Goal: Information Seeking & Learning: Learn about a topic

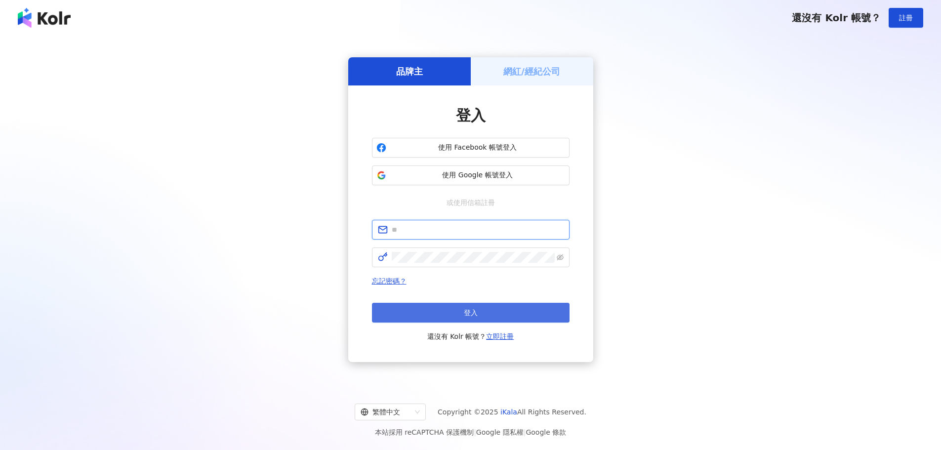
type input "**********"
click at [467, 309] on span "登入" at bounding box center [471, 313] width 14 height 8
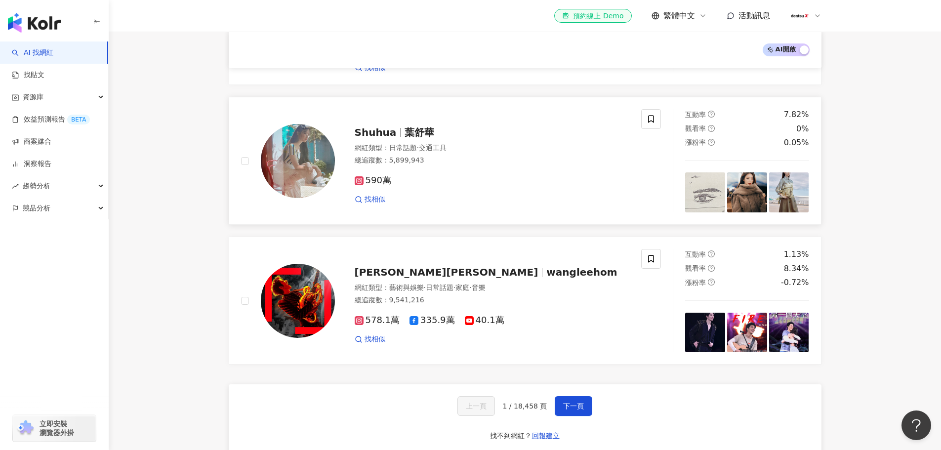
scroll to position [1432, 0]
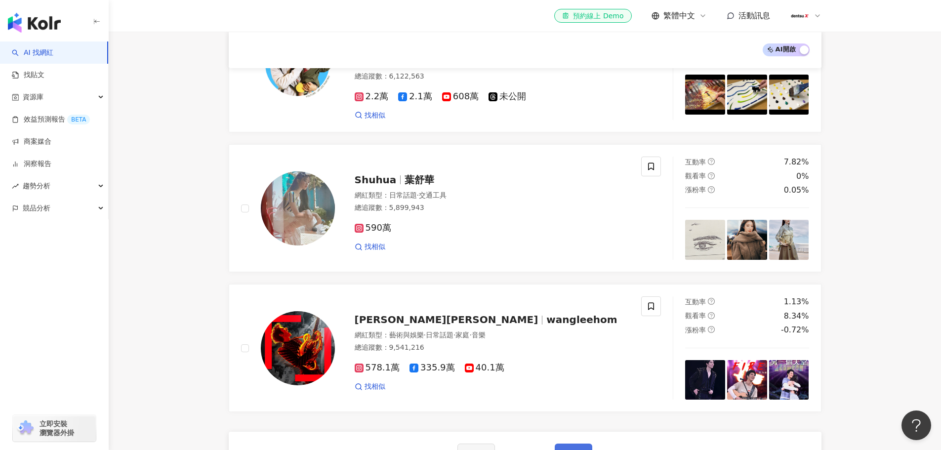
click at [574, 443] on button "下一頁" at bounding box center [573, 453] width 38 height 20
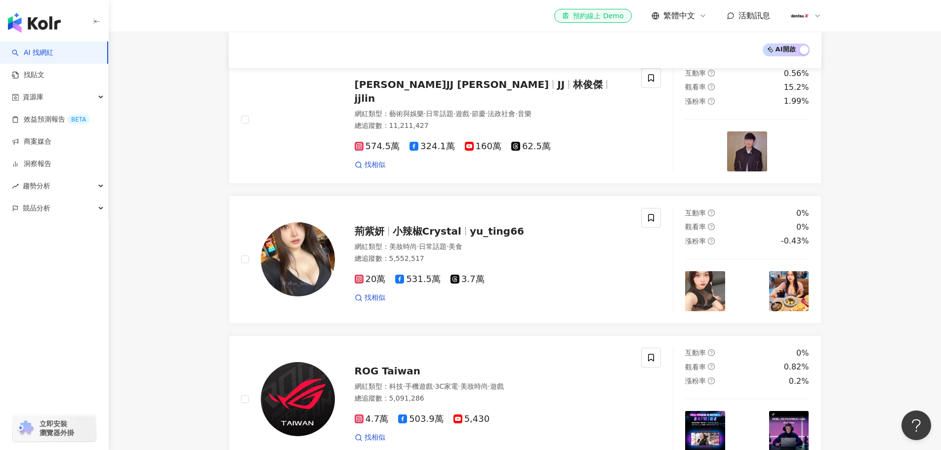
scroll to position [0, 0]
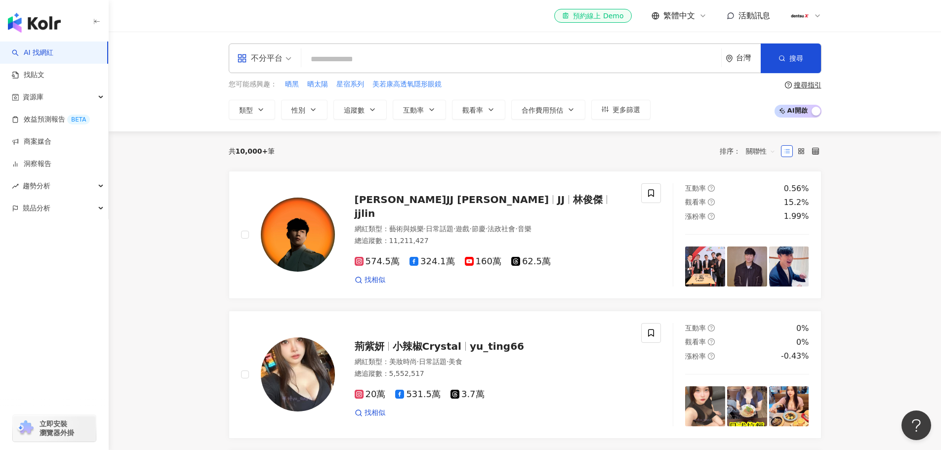
click at [400, 60] on input "search" at bounding box center [511, 59] width 412 height 19
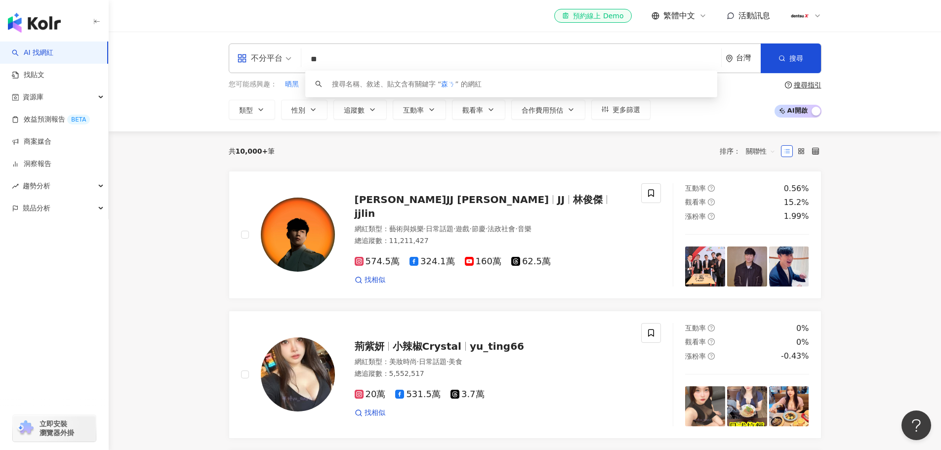
type input "*"
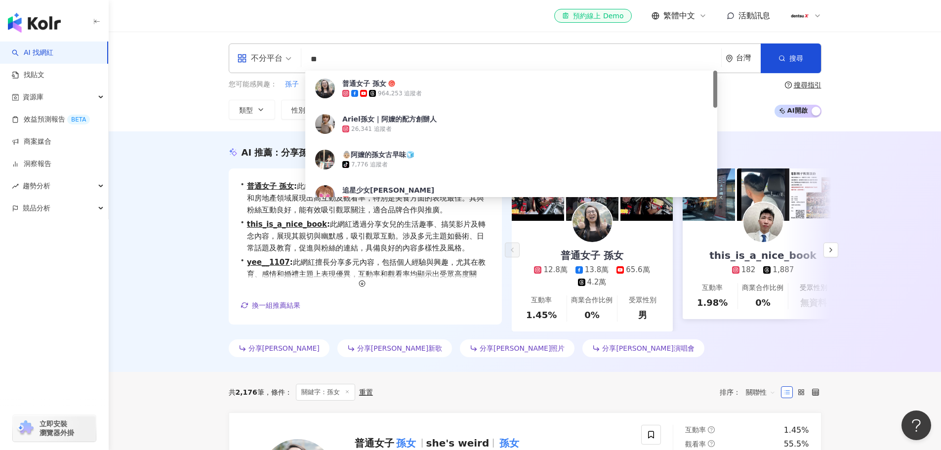
drag, startPoint x: 345, startPoint y: 57, endPoint x: 302, endPoint y: 54, distance: 43.1
click at [302, 54] on div "不分平台 ** 台灣 搜尋 6a59cb63-4bed-4229-92de-cdb1f7843dbe 普通女子 孫女 964,253 追蹤者 Ariel孫女｜…" at bounding box center [525, 58] width 592 height 30
paste input "**"
type input "****"
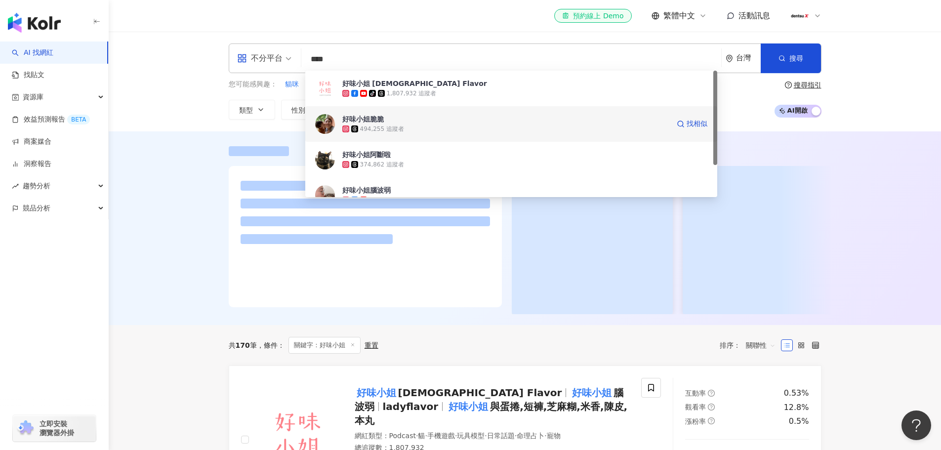
click at [329, 122] on img at bounding box center [325, 124] width 20 height 20
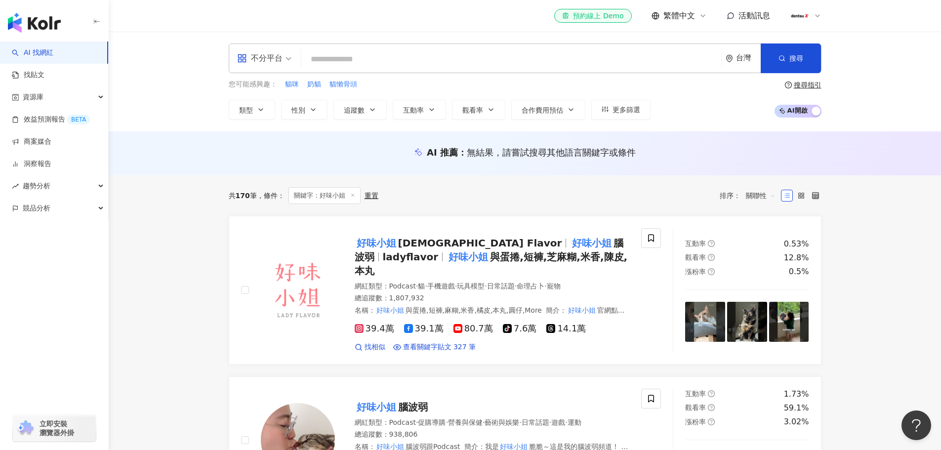
click at [395, 61] on input "search" at bounding box center [511, 59] width 412 height 19
paste input "****"
type input "****"
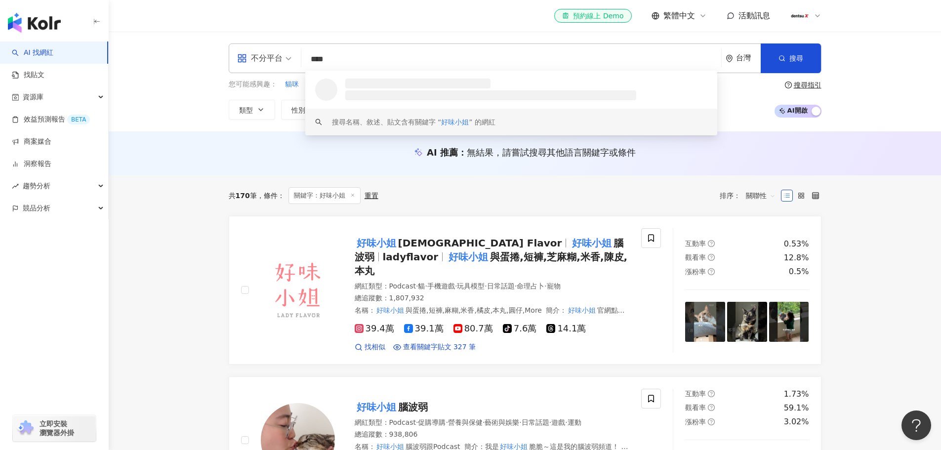
click at [363, 62] on input "****" at bounding box center [511, 59] width 412 height 19
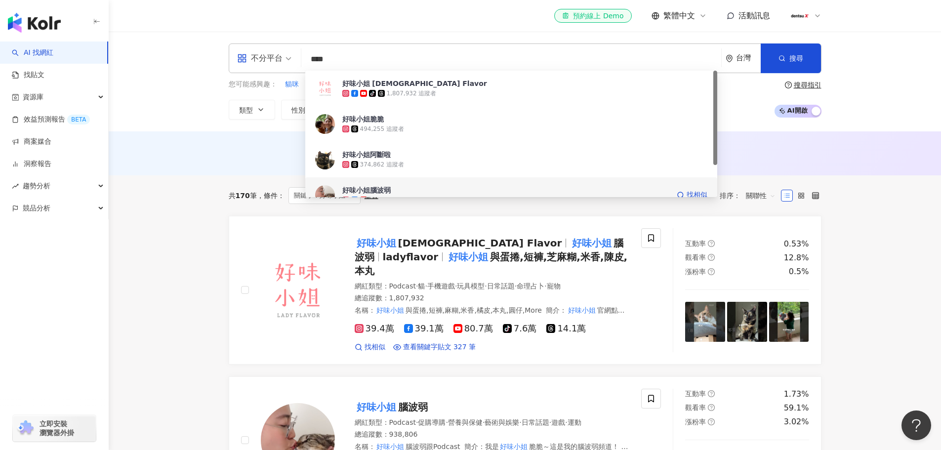
click at [380, 189] on div "好味小姐腦波弱" at bounding box center [366, 190] width 48 height 10
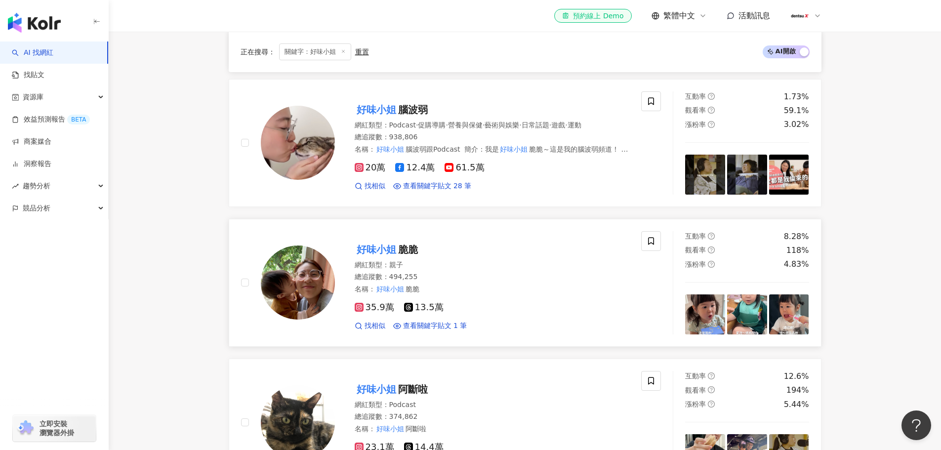
scroll to position [296, 0]
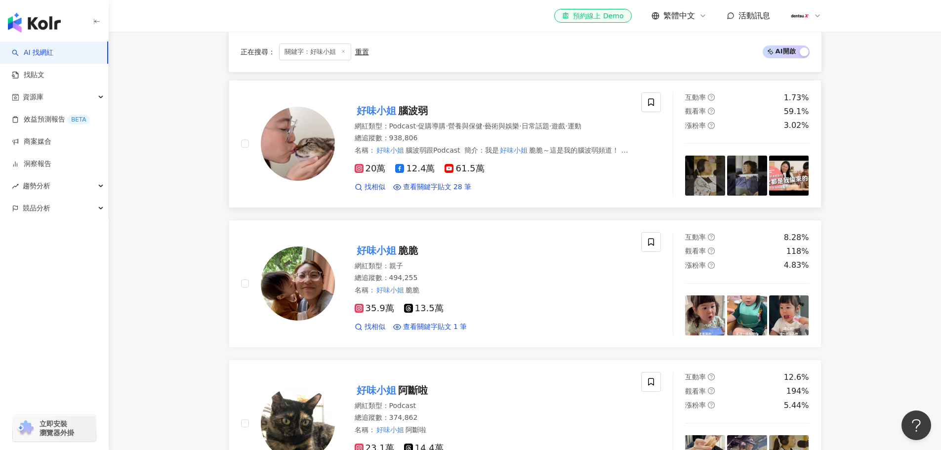
click at [373, 163] on span "20萬" at bounding box center [369, 168] width 31 height 10
click at [343, 52] on icon at bounding box center [343, 51] width 5 height 5
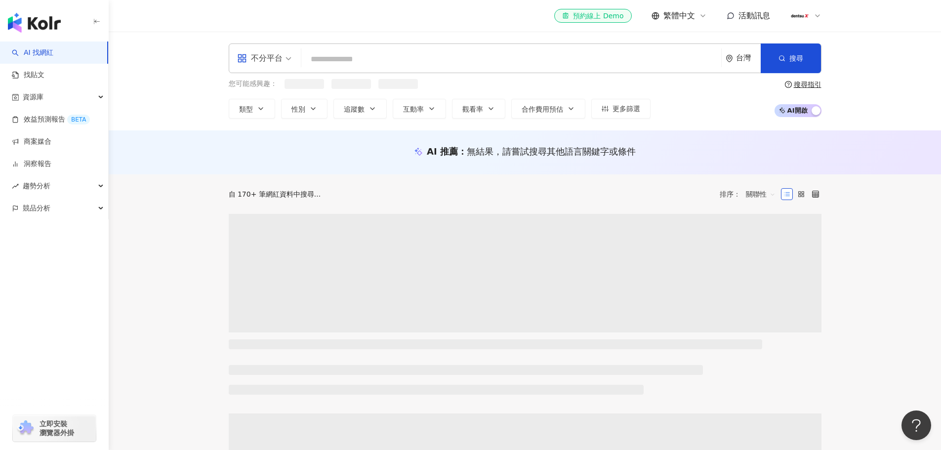
click at [389, 64] on input "search" at bounding box center [511, 59] width 412 height 19
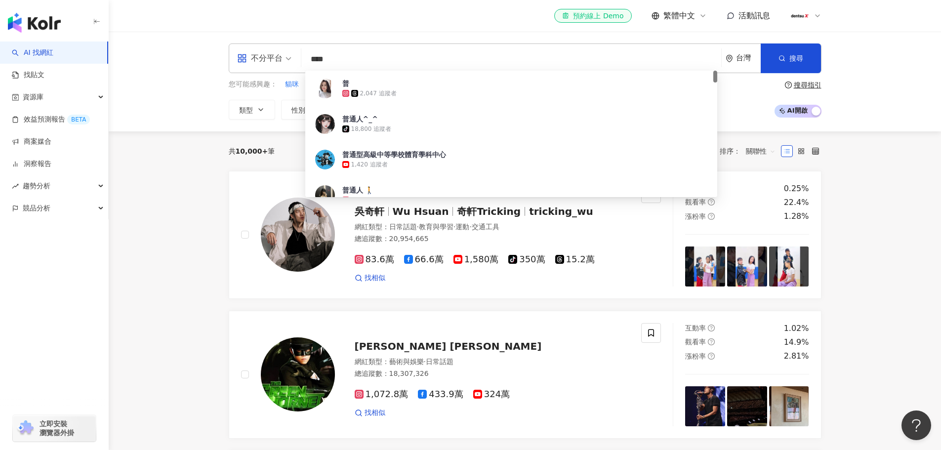
type input "****"
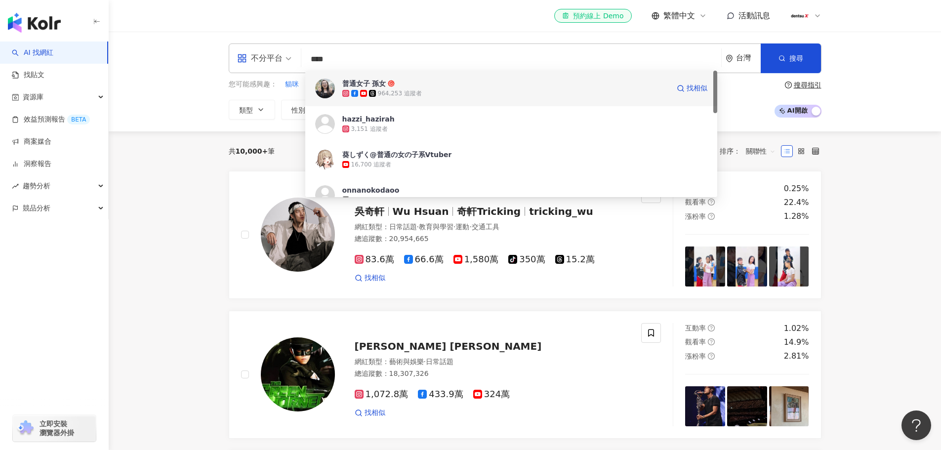
click at [380, 83] on div "普通女子 孫女" at bounding box center [364, 83] width 44 height 10
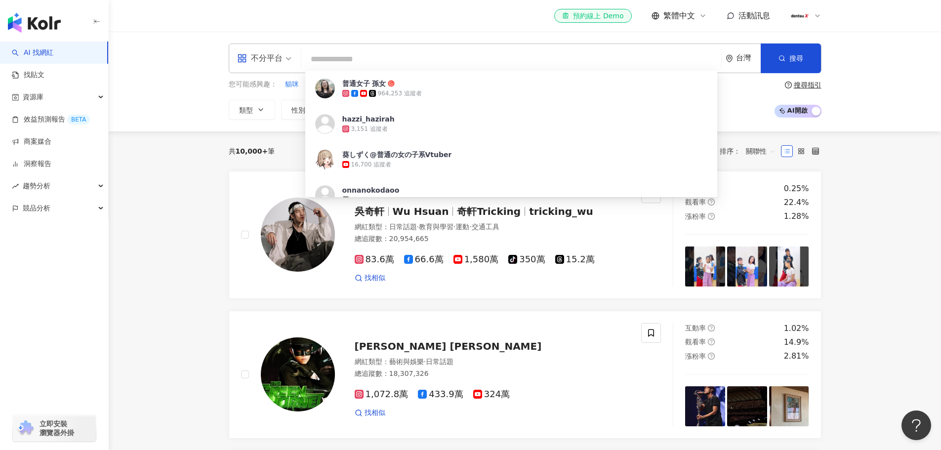
click at [342, 64] on input "search" at bounding box center [511, 59] width 412 height 19
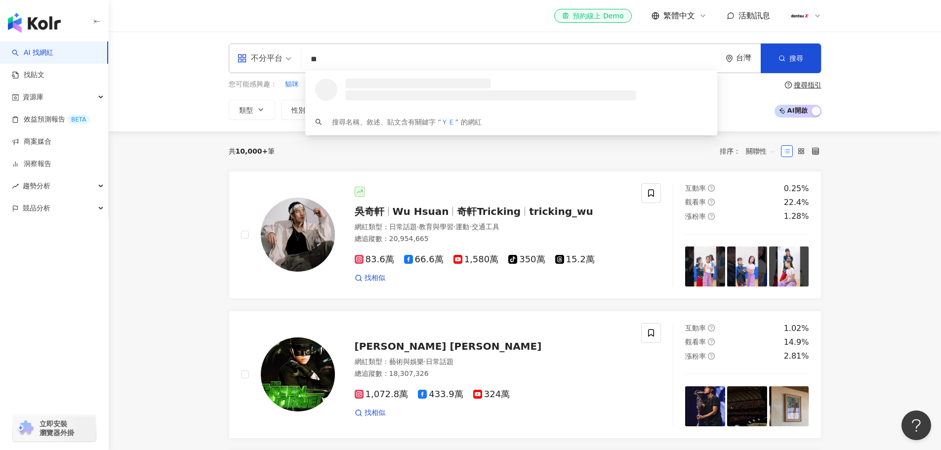
type input "*"
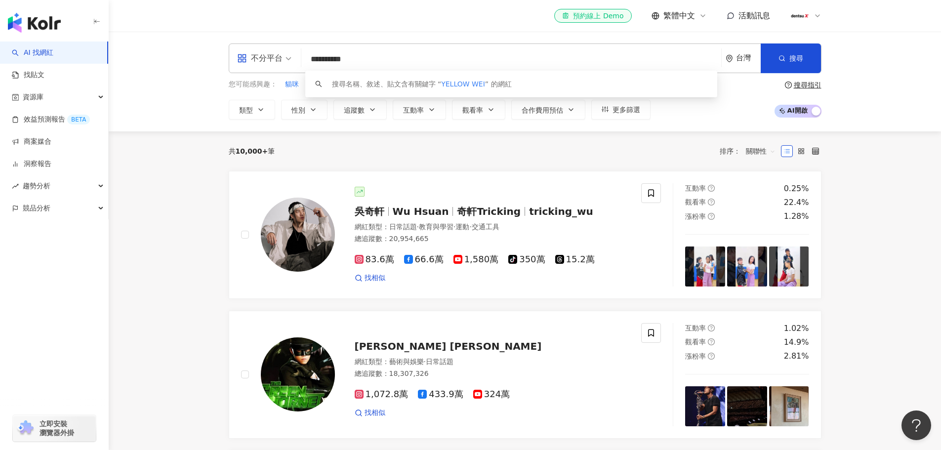
type input "*********"
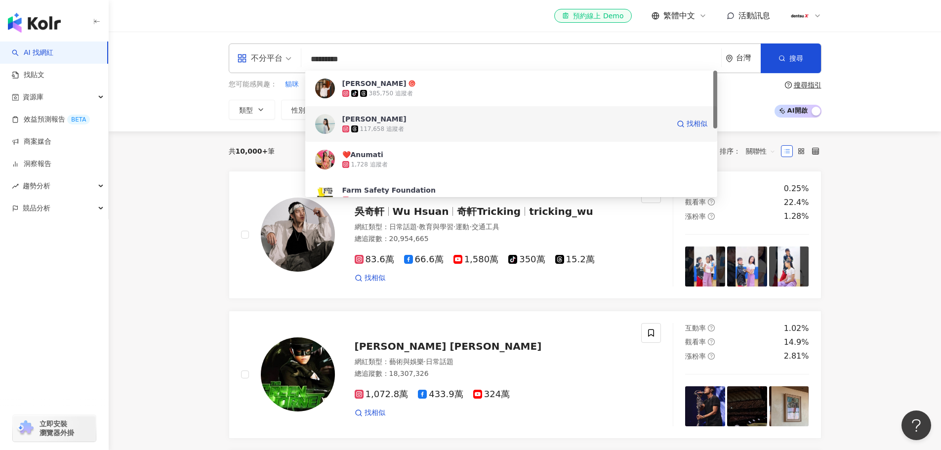
click at [325, 122] on img at bounding box center [325, 124] width 20 height 20
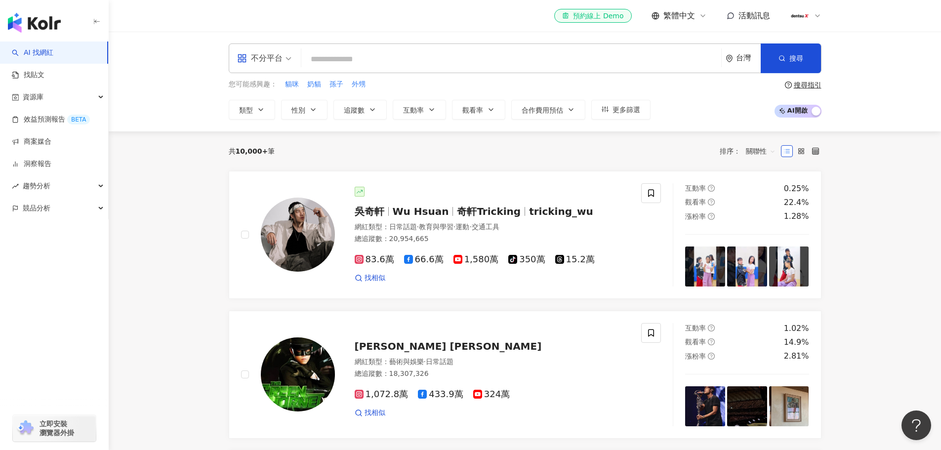
click at [385, 59] on input "search" at bounding box center [511, 59] width 412 height 19
paste input "*******"
type input "*******"
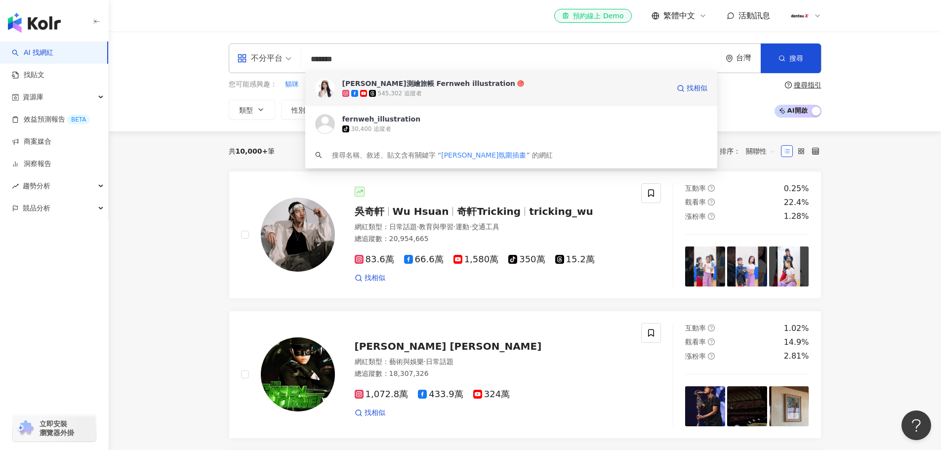
click at [376, 86] on div "愛麗絲測繪旅帳 Fernweh illustration" at bounding box center [428, 83] width 173 height 10
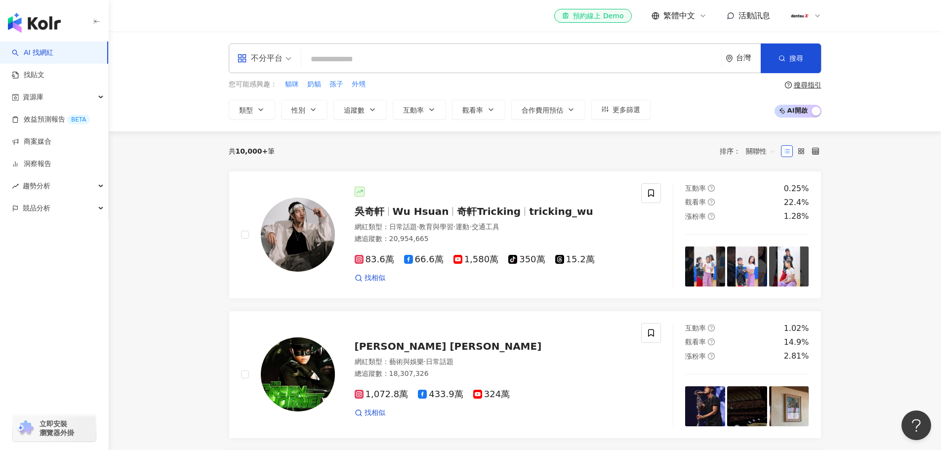
click at [359, 58] on input "search" at bounding box center [511, 59] width 412 height 19
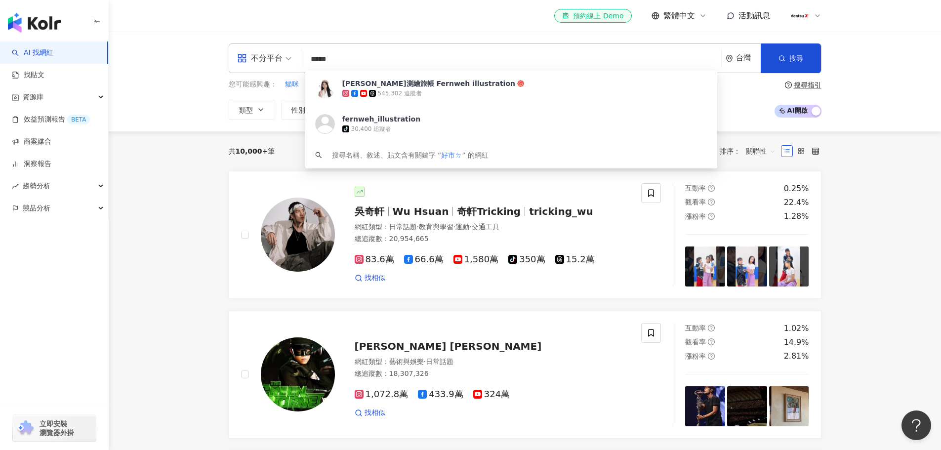
type input "***"
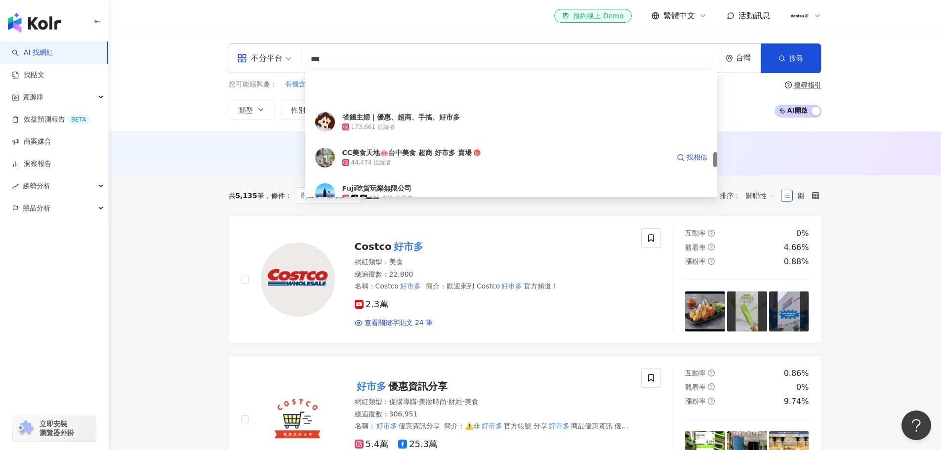
scroll to position [741, 0]
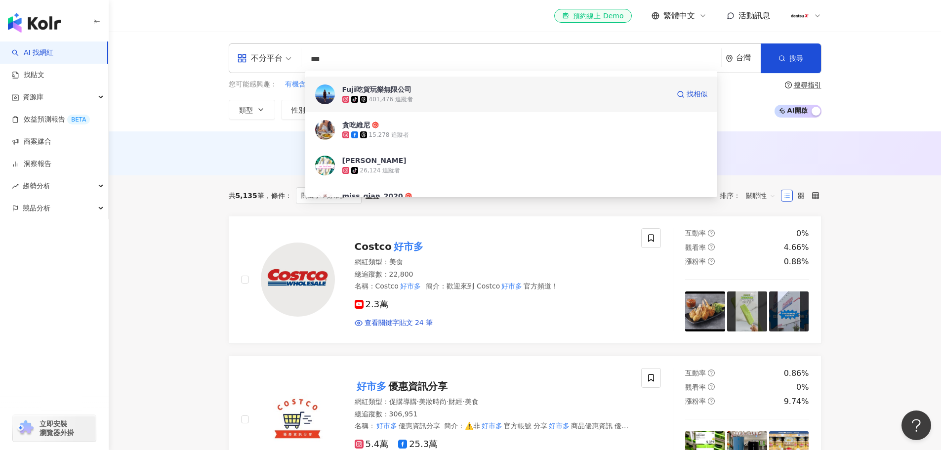
drag, startPoint x: 384, startPoint y: 88, endPoint x: 375, endPoint y: 93, distance: 9.9
click at [375, 93] on div "Fuji吃貨玩樂無限公司" at bounding box center [376, 89] width 69 height 10
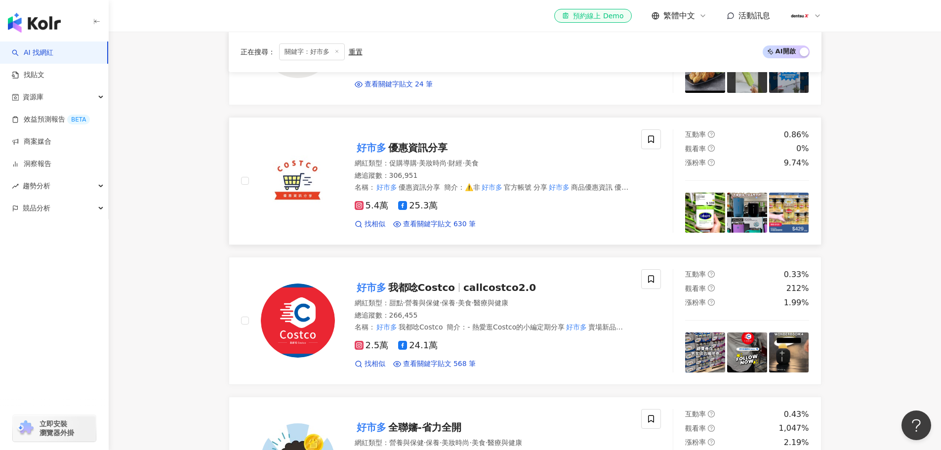
scroll to position [247, 0]
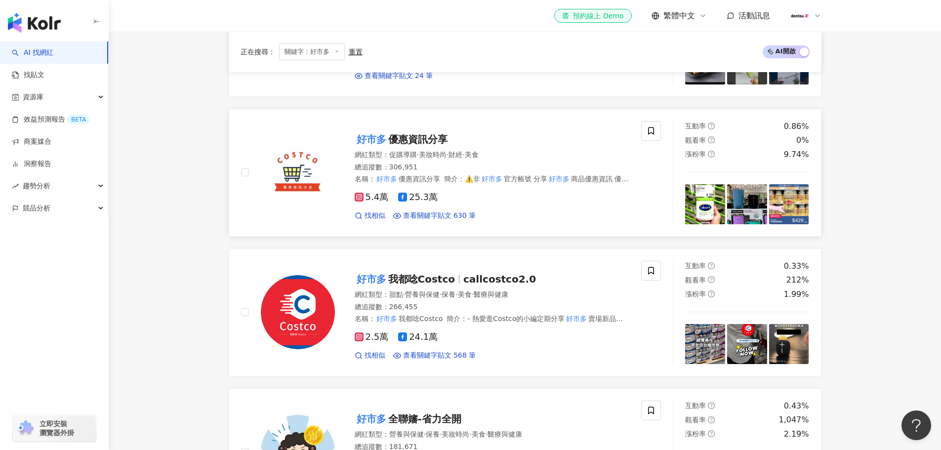
click at [411, 142] on span "優惠資訊分享" at bounding box center [417, 139] width 59 height 12
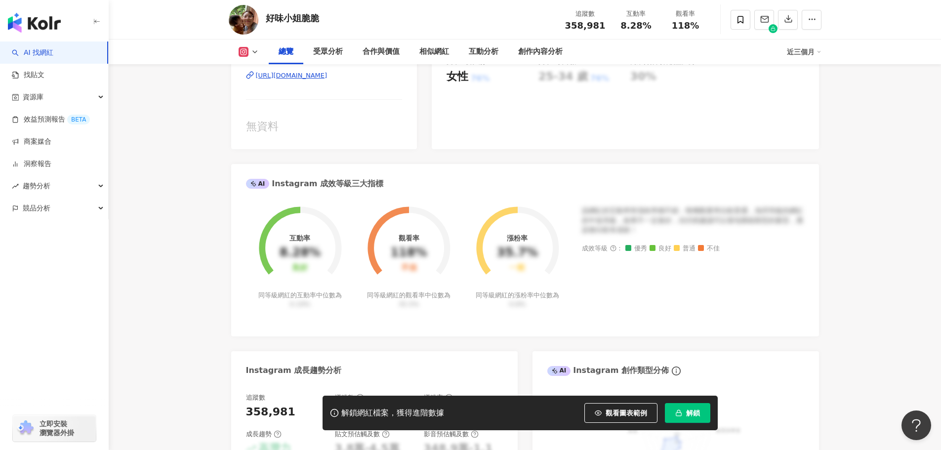
scroll to position [148, 0]
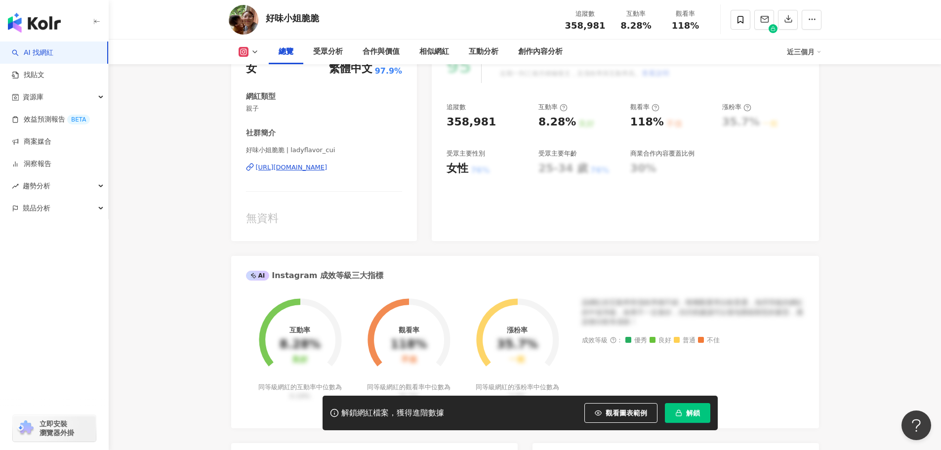
click at [323, 168] on div "[URL][DOMAIN_NAME]" at bounding box center [292, 167] width 72 height 9
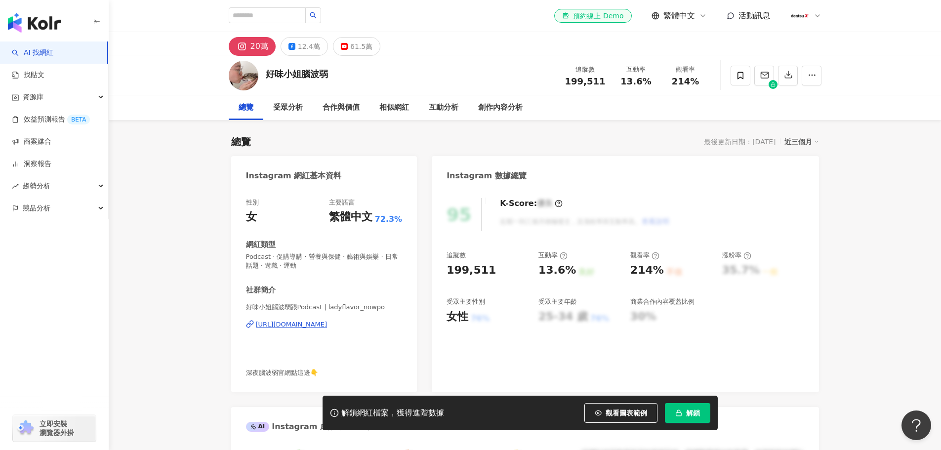
click at [327, 325] on div "[URL][DOMAIN_NAME]" at bounding box center [292, 324] width 72 height 9
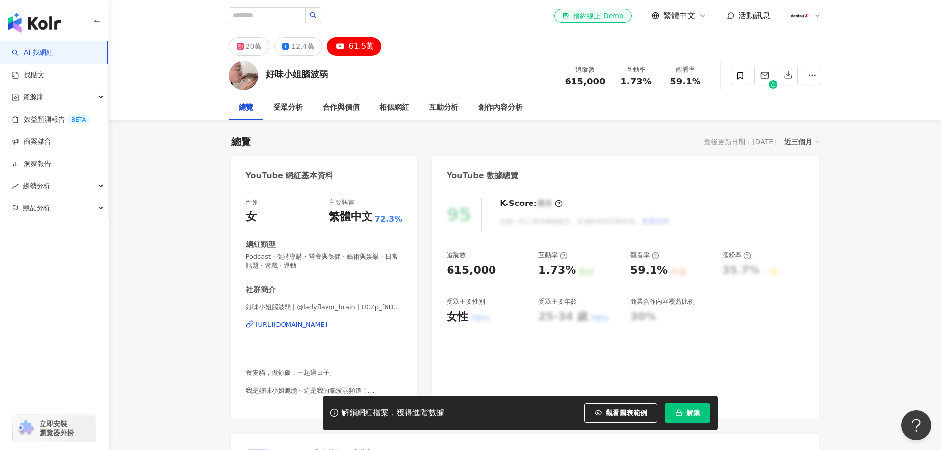
click at [601, 83] on span "615,000" at bounding box center [585, 81] width 40 height 10
drag, startPoint x: 622, startPoint y: 84, endPoint x: 651, endPoint y: 86, distance: 29.2
click at [651, 86] on div "1.73%" at bounding box center [636, 82] width 38 height 10
copy span "1.73%"
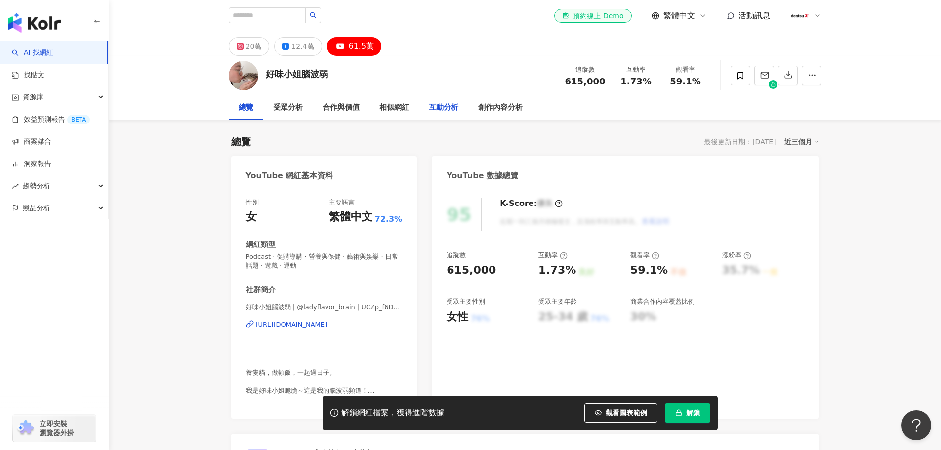
click at [430, 108] on div "互動分析" at bounding box center [444, 108] width 30 height 12
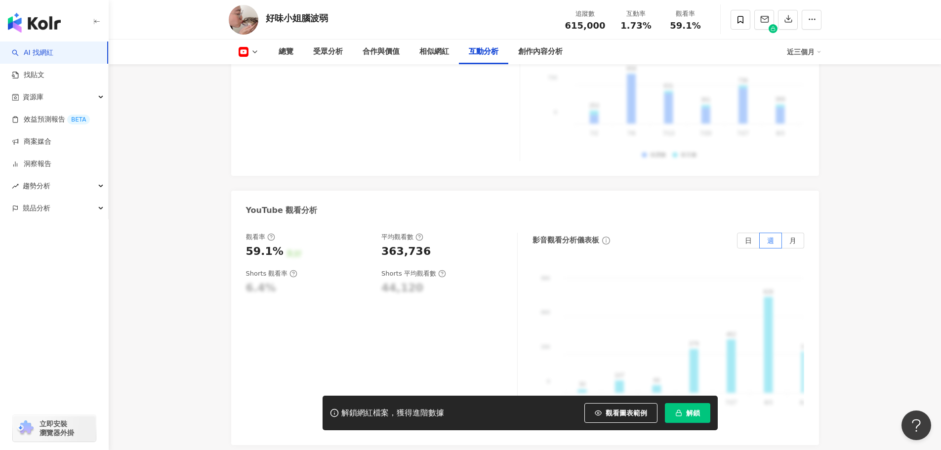
scroll to position [1825, 0]
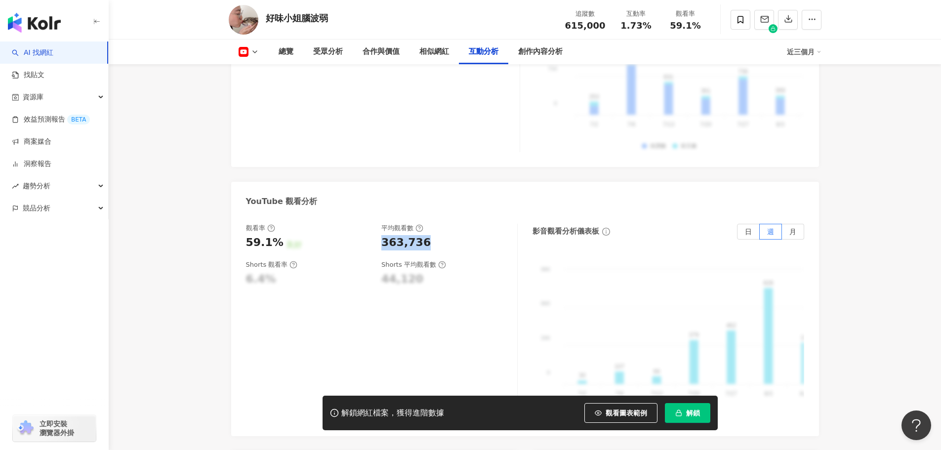
drag, startPoint x: 383, startPoint y: 230, endPoint x: 446, endPoint y: 227, distance: 63.3
click at [446, 235] on div "363,736" at bounding box center [444, 242] width 126 height 15
copy div "363,736"
drag, startPoint x: 247, startPoint y: 230, endPoint x: 278, endPoint y: 230, distance: 30.6
click at [278, 235] on div "59.1%" at bounding box center [265, 242] width 38 height 15
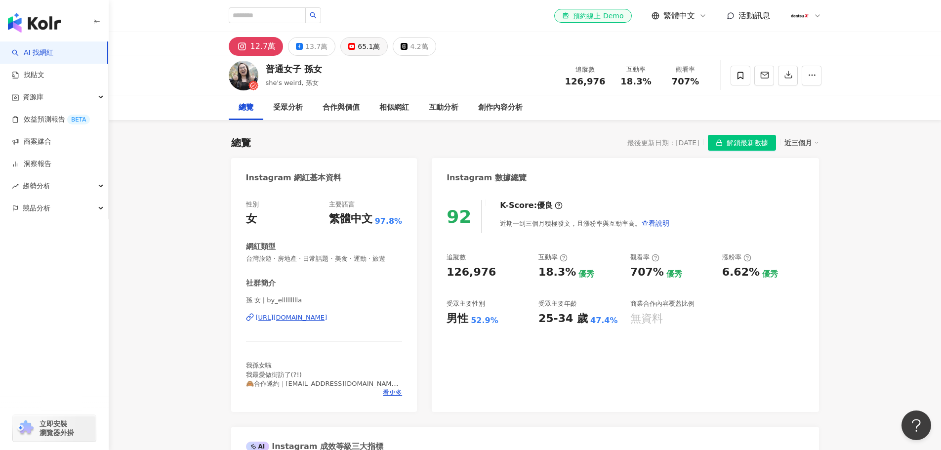
click at [357, 46] on div "65.1萬" at bounding box center [368, 46] width 22 height 14
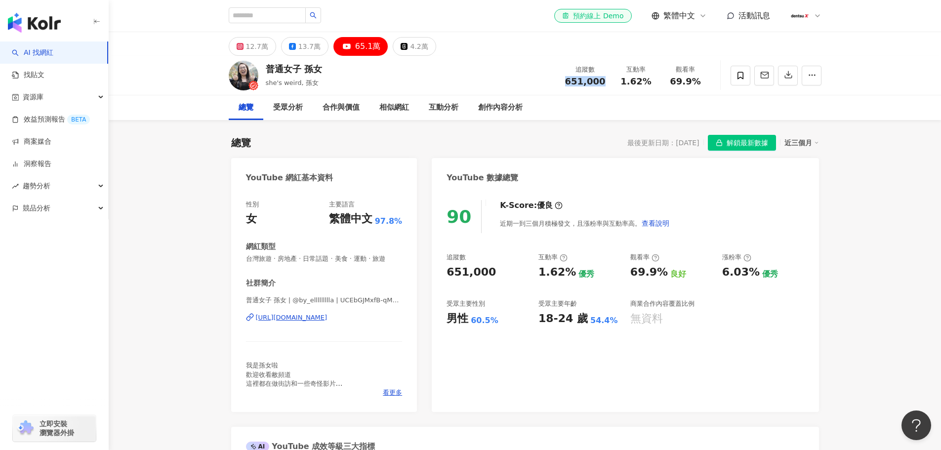
drag, startPoint x: 569, startPoint y: 82, endPoint x: 610, endPoint y: 81, distance: 40.5
click at [610, 81] on div "追蹤數 651,000" at bounding box center [585, 75] width 52 height 21
copy span "651,000"
drag, startPoint x: 622, startPoint y: 82, endPoint x: 649, endPoint y: 81, distance: 27.2
click at [649, 81] on span "1.62%" at bounding box center [635, 82] width 31 height 10
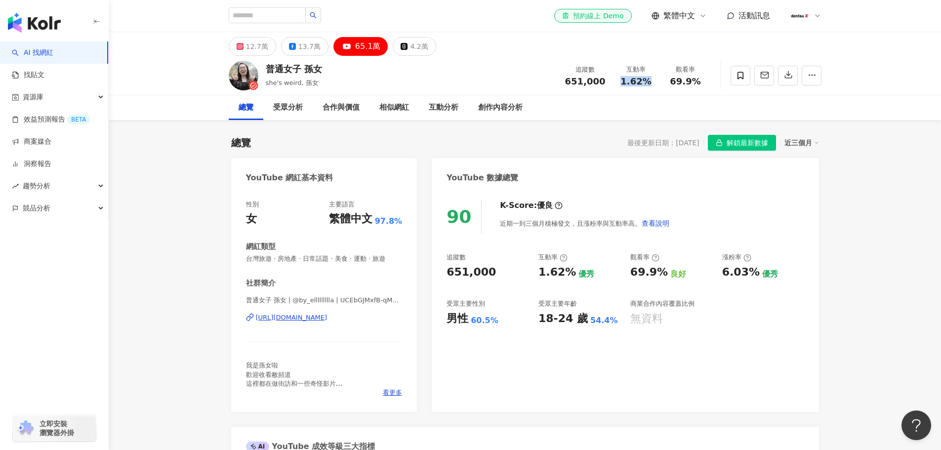
copy span "1.62%"
click at [437, 111] on div "互動分析" at bounding box center [444, 108] width 30 height 12
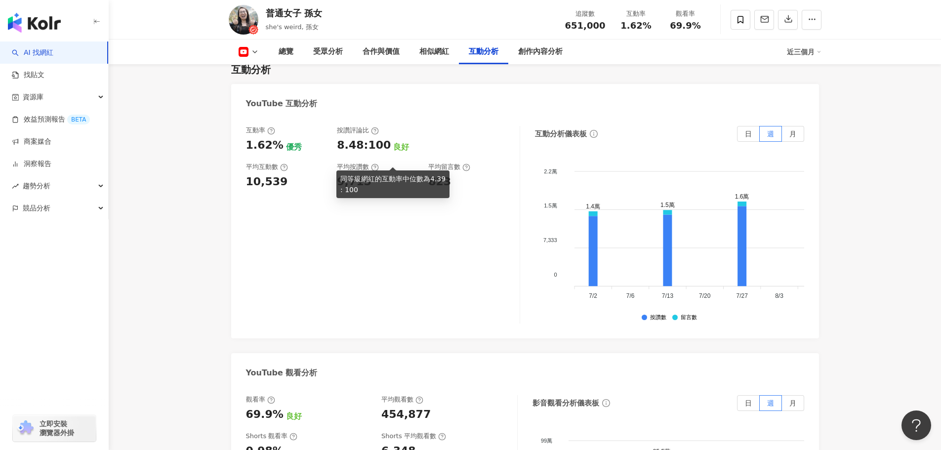
scroll to position [1749, 0]
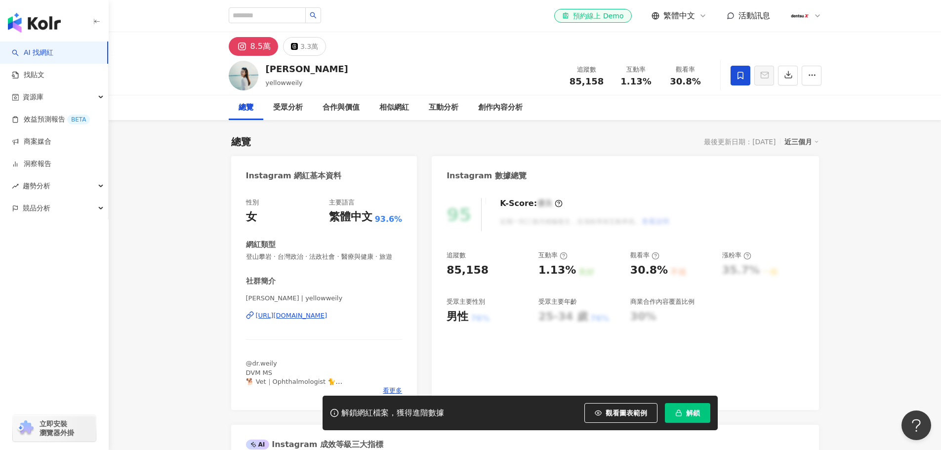
click at [596, 83] on div "85,158" at bounding box center [587, 82] width 38 height 10
click at [572, 82] on span "85,158" at bounding box center [586, 81] width 34 height 10
drag, startPoint x: 572, startPoint y: 81, endPoint x: 601, endPoint y: 83, distance: 28.7
click at [601, 83] on div "85,158" at bounding box center [587, 82] width 38 height 10
copy span "85,158"
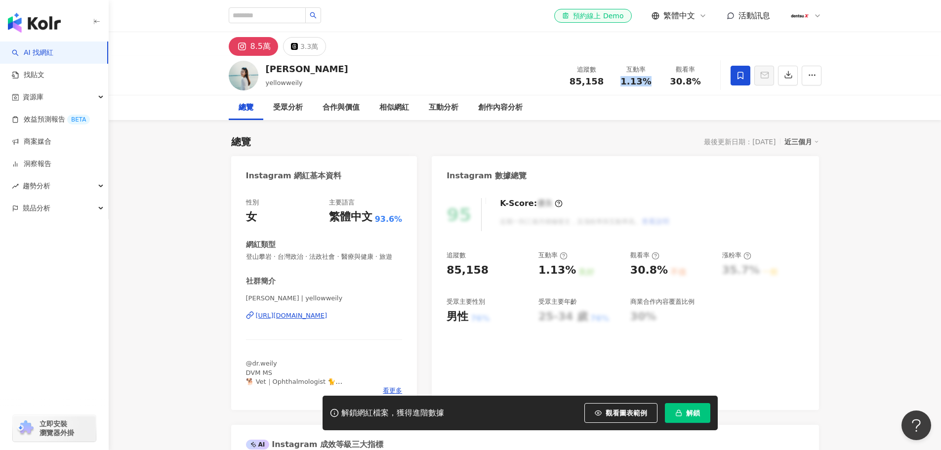
drag, startPoint x: 621, startPoint y: 83, endPoint x: 647, endPoint y: 84, distance: 25.7
click at [647, 84] on div "1.13%" at bounding box center [636, 82] width 38 height 10
copy span "1.13%"
click at [435, 107] on div "互動分析" at bounding box center [444, 108] width 30 height 12
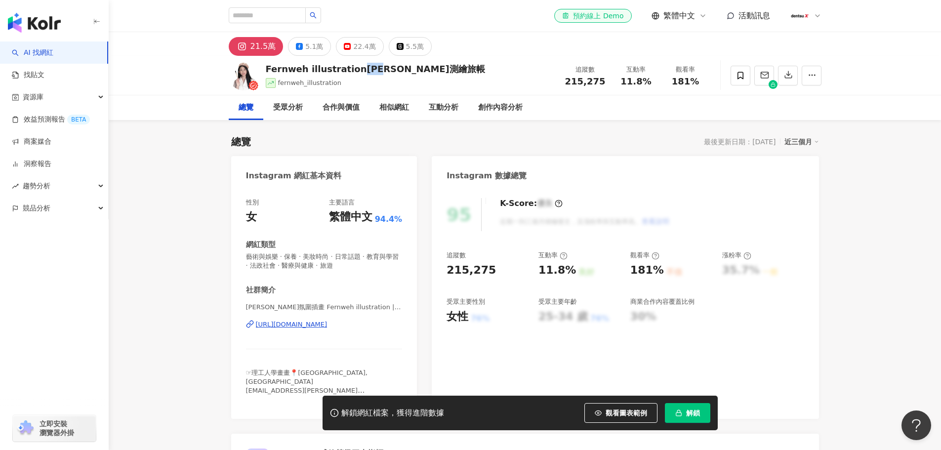
drag, startPoint x: 354, startPoint y: 67, endPoint x: 379, endPoint y: 70, distance: 24.3
click at [379, 70] on div "Fernweh illustration[PERSON_NAME]測繪旅帳" at bounding box center [375, 69] width 219 height 12
copy div "[PERSON_NAME]"
drag, startPoint x: 569, startPoint y: 79, endPoint x: 605, endPoint y: 78, distance: 36.0
click at [605, 78] on div "215,275" at bounding box center [585, 82] width 40 height 10
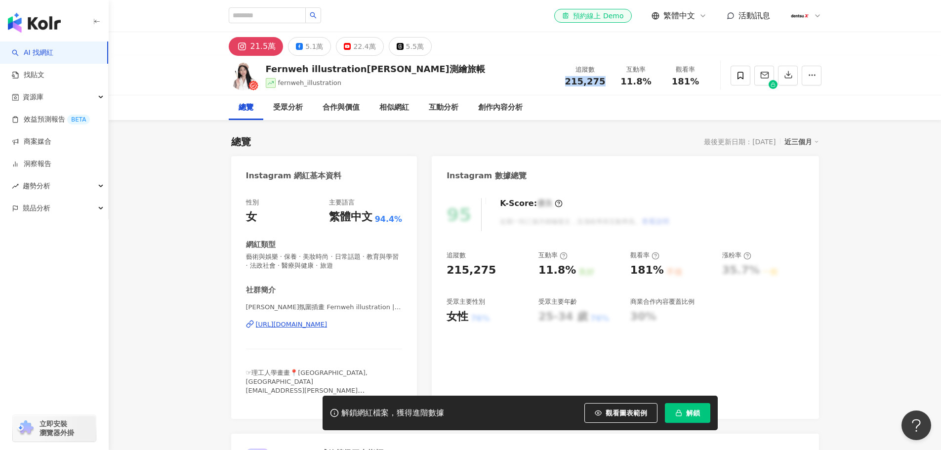
copy span "215,275"
drag, startPoint x: 622, startPoint y: 82, endPoint x: 654, endPoint y: 78, distance: 31.8
click at [654, 78] on div "11.8%" at bounding box center [636, 82] width 38 height 10
copy span "11.8%"
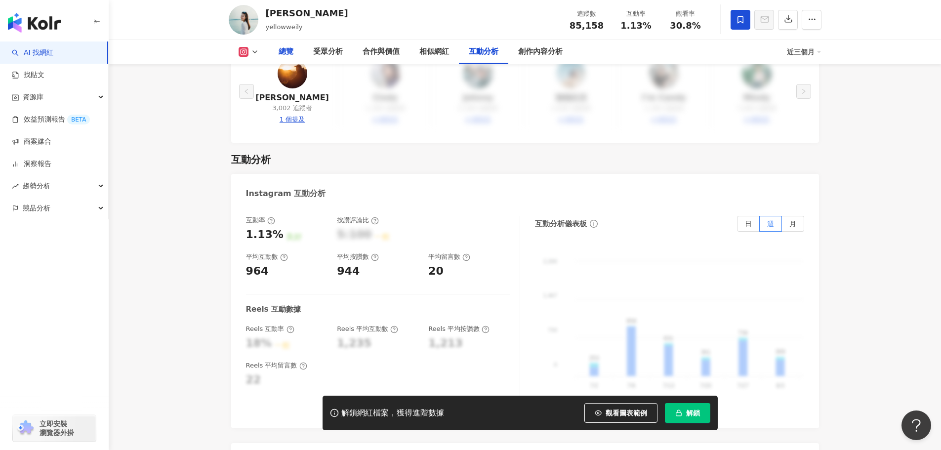
click at [284, 57] on div "總覽" at bounding box center [285, 52] width 15 height 12
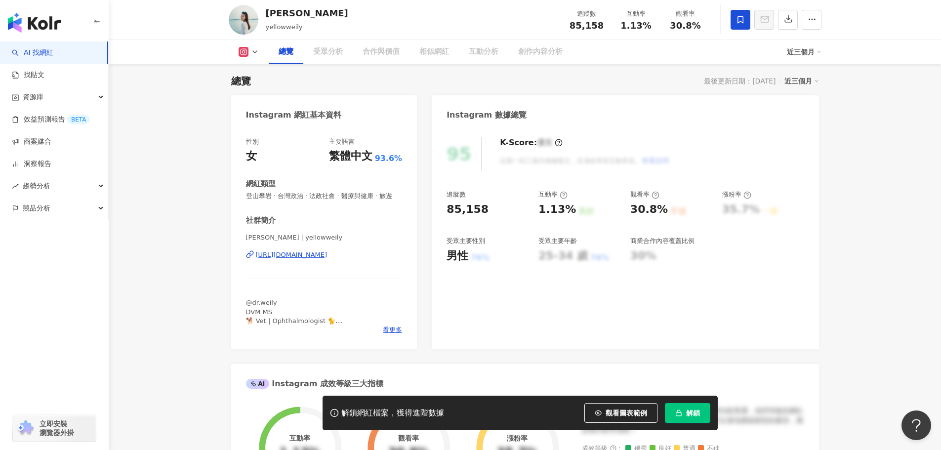
scroll to position [61, 0]
click at [307, 259] on div "[URL][DOMAIN_NAME]" at bounding box center [292, 254] width 72 height 9
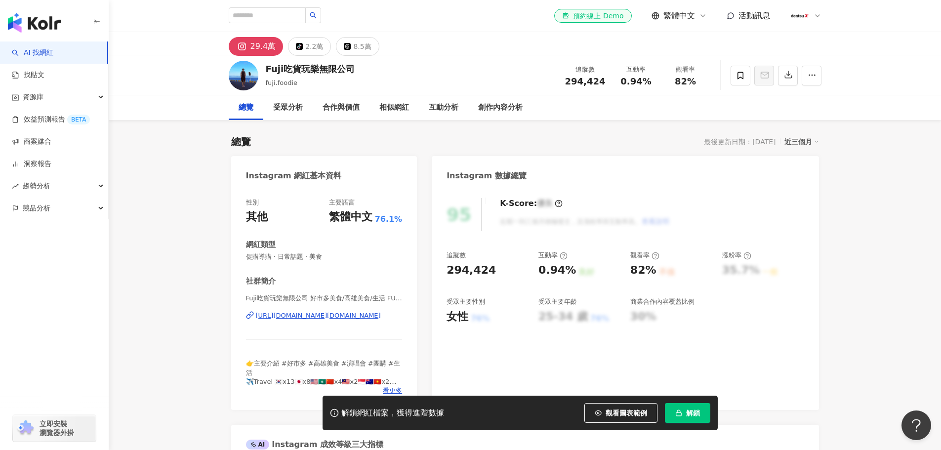
click at [339, 317] on div "[URL][DOMAIN_NAME][DOMAIN_NAME]" at bounding box center [318, 315] width 125 height 9
drag, startPoint x: 264, startPoint y: 68, endPoint x: 316, endPoint y: 69, distance: 51.8
click at [316, 69] on div "Fuji吃貨玩樂無限公司 fuji.foodie 追蹤數 294,424 互動率 0.94% 觀看率 82%" at bounding box center [525, 75] width 632 height 39
copy div "Fuji吃貨玩樂"
drag, startPoint x: 624, startPoint y: 82, endPoint x: 649, endPoint y: 83, distance: 24.7
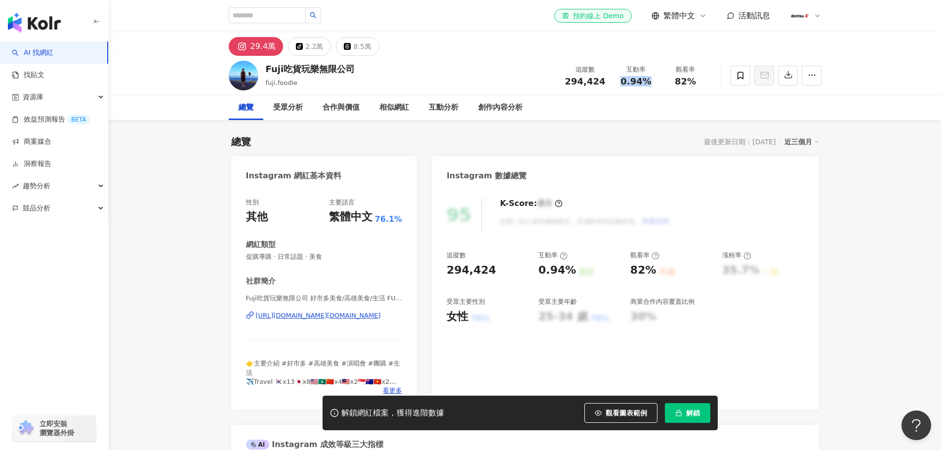
click at [649, 83] on span "0.94%" at bounding box center [635, 82] width 31 height 10
copy span "0.94%"
click at [602, 79] on div "294,424" at bounding box center [585, 82] width 40 height 10
copy span "294,424"
click at [436, 110] on div "互動分析" at bounding box center [444, 108] width 30 height 12
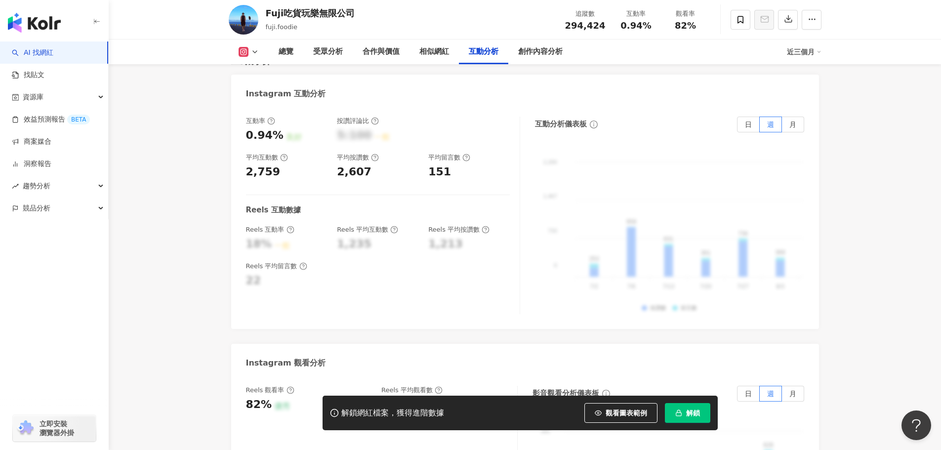
scroll to position [2120, 0]
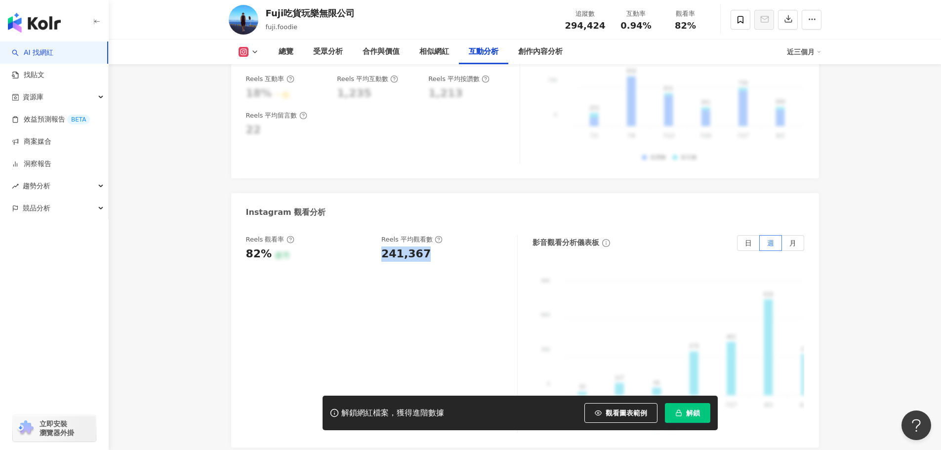
drag, startPoint x: 380, startPoint y: 228, endPoint x: 425, endPoint y: 230, distance: 45.0
click at [425, 235] on div "Reels 觀看率 82% 優秀 [PERSON_NAME] 平均觀看數 241,367" at bounding box center [376, 248] width 261 height 27
copy div "241,367"
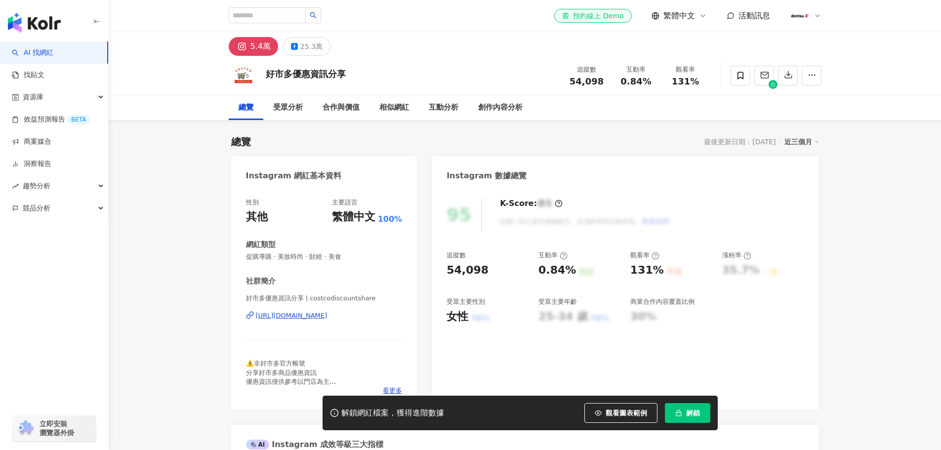
drag, startPoint x: 374, startPoint y: 10, endPoint x: 304, endPoint y: 317, distance: 314.6
click at [304, 317] on div "[URL][DOMAIN_NAME]" at bounding box center [292, 315] width 72 height 9
drag, startPoint x: 572, startPoint y: 83, endPoint x: 600, endPoint y: 83, distance: 27.7
click at [600, 83] on span "54,098" at bounding box center [586, 81] width 34 height 10
copy span "54,098"
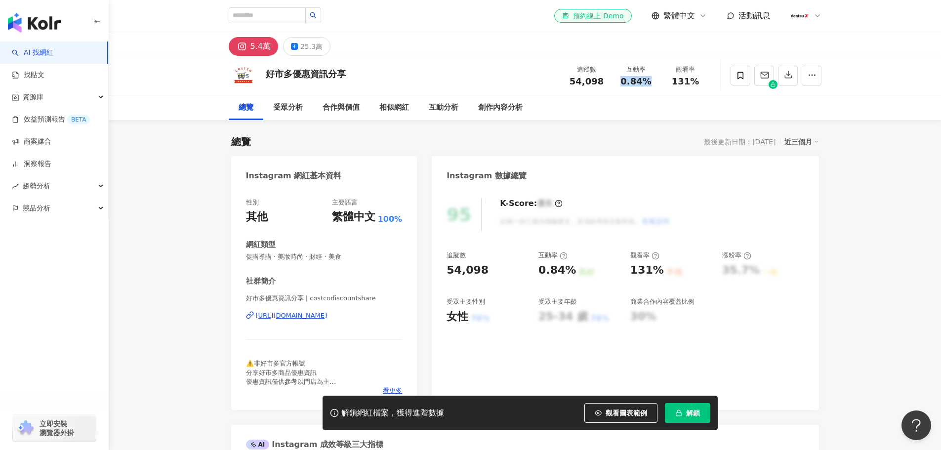
drag, startPoint x: 620, startPoint y: 79, endPoint x: 648, endPoint y: 81, distance: 28.7
click at [648, 81] on div "0.84%" at bounding box center [636, 82] width 38 height 10
copy span "0.84%"
drag, startPoint x: 266, startPoint y: 76, endPoint x: 351, endPoint y: 75, distance: 84.4
click at [351, 75] on div "好市多優惠資訊分享 追蹤數 54,098 互動率 0.84% 觀看率 131%" at bounding box center [525, 75] width 632 height 39
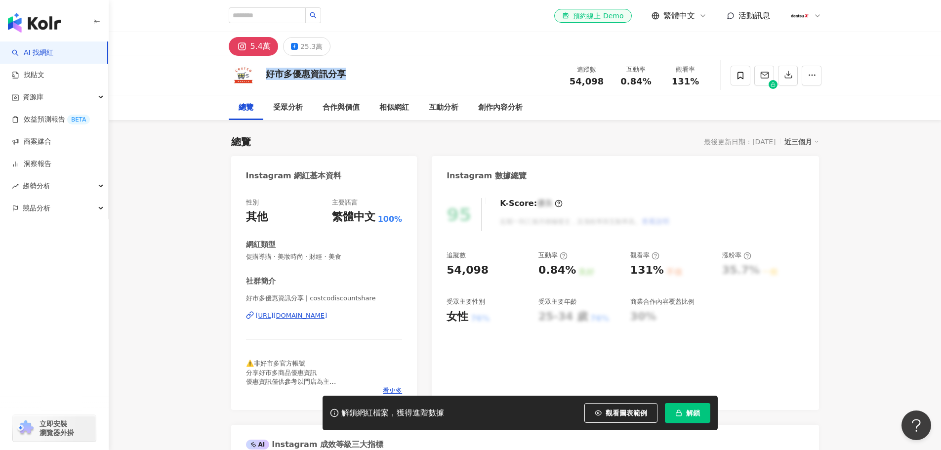
copy div "好市多優惠資訊分享"
